Goal: Navigation & Orientation: Find specific page/section

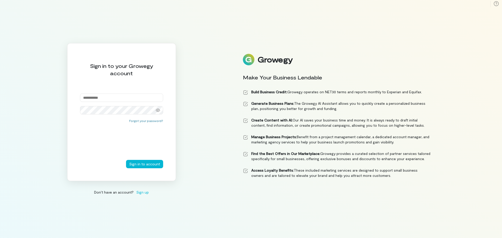
click at [96, 101] on input "email" at bounding box center [121, 98] width 83 height 8
type input "**********"
click at [148, 164] on button "Sign in to account" at bounding box center [144, 164] width 37 height 8
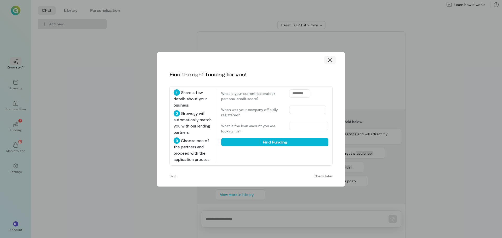
click at [328, 61] on icon at bounding box center [329, 59] width 5 height 5
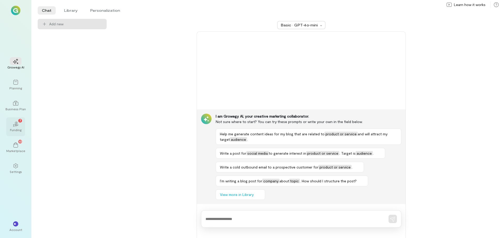
click at [16, 126] on icon "02" at bounding box center [15, 123] width 5 height 5
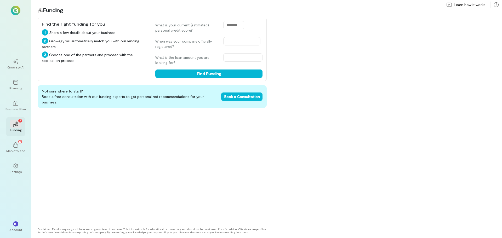
click at [16, 125] on icon at bounding box center [16, 125] width 6 height 2
click at [16, 129] on div "Funding" at bounding box center [15, 130] width 11 height 4
click at [15, 149] on div "Marketplace" at bounding box center [15, 151] width 19 height 4
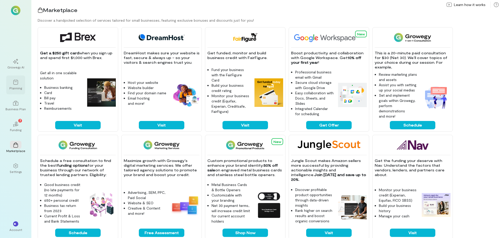
click at [13, 84] on icon at bounding box center [15, 82] width 5 height 5
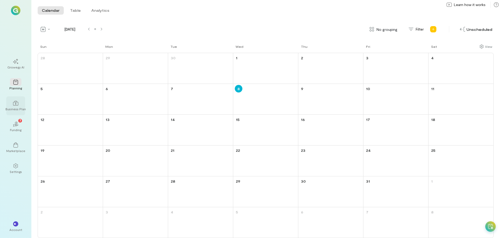
click at [19, 104] on div at bounding box center [15, 103] width 11 height 8
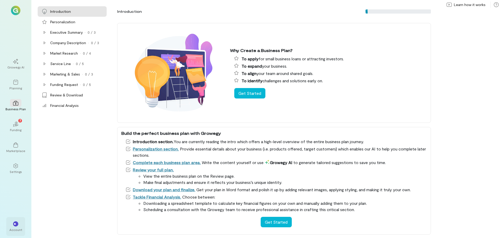
click at [18, 227] on div "**" at bounding box center [15, 224] width 11 height 8
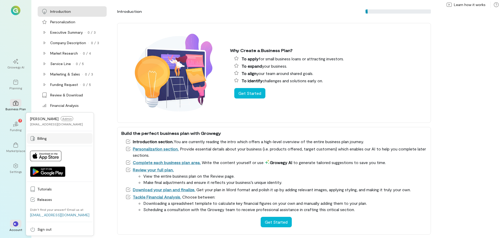
click at [46, 140] on span "Billing" at bounding box center [63, 138] width 52 height 5
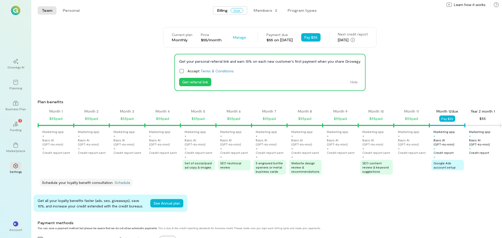
scroll to position [0, 338]
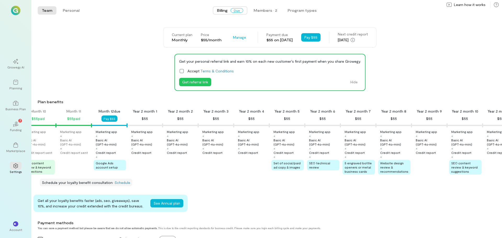
click at [222, 11] on span "Billing" at bounding box center [222, 10] width 10 height 5
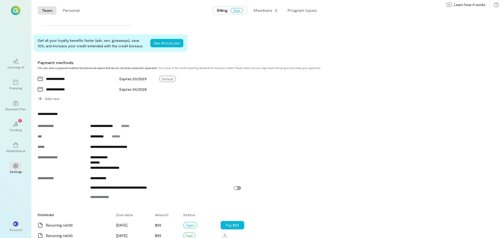
scroll to position [157, 0]
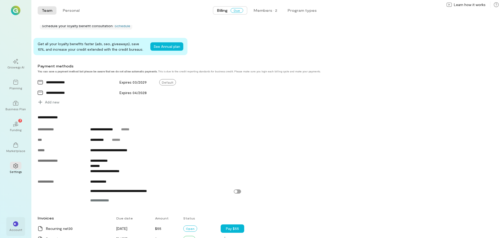
click at [14, 230] on div "Account" at bounding box center [15, 230] width 13 height 4
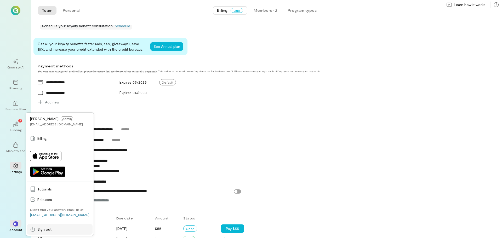
click at [49, 231] on span "Sign out" at bounding box center [63, 229] width 52 height 5
